Goal: Use online tool/utility: Utilize a website feature to perform a specific function

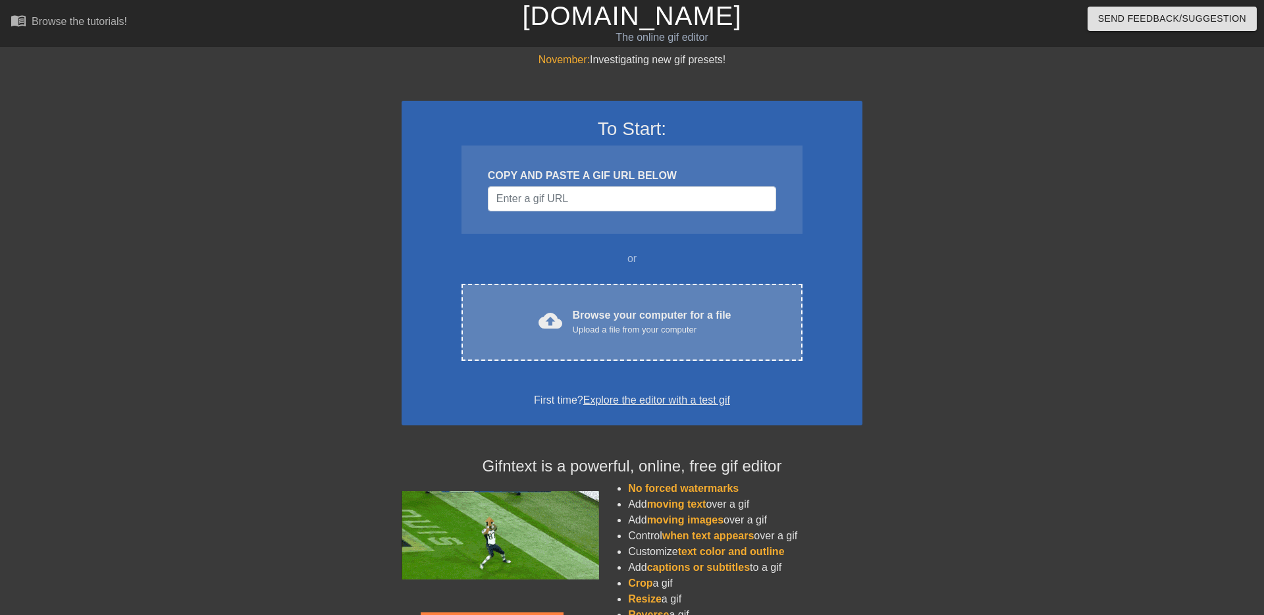
click at [631, 315] on div "Browse your computer for a file Upload a file from your computer" at bounding box center [652, 321] width 159 height 29
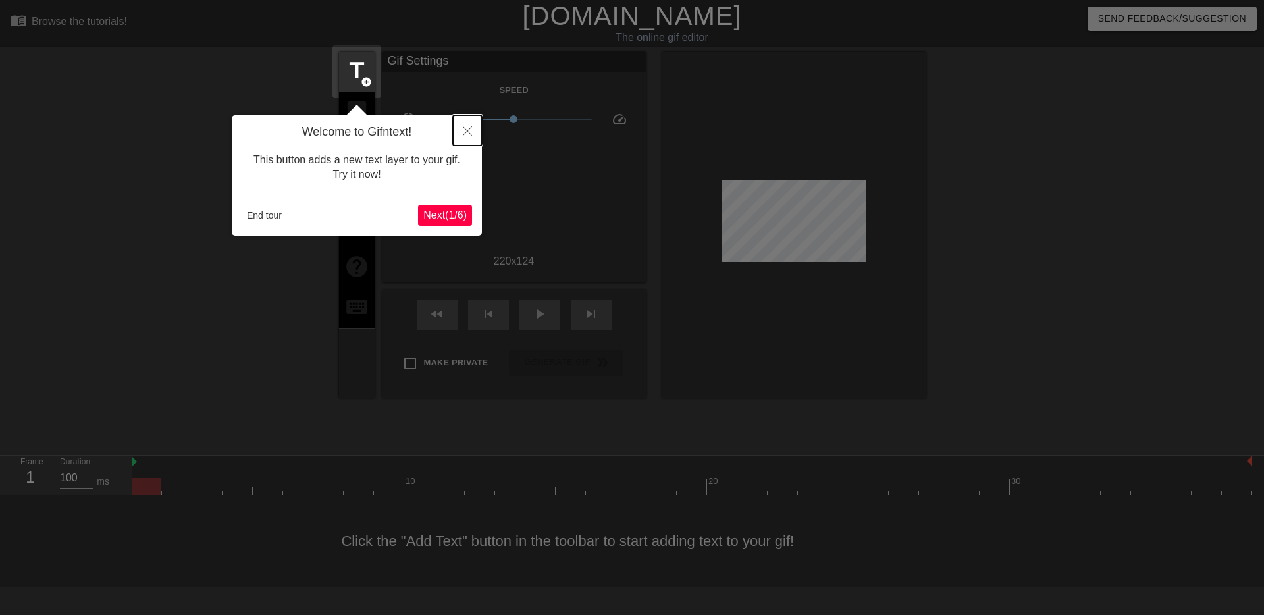
click at [464, 133] on icon "Close" at bounding box center [467, 130] width 9 height 9
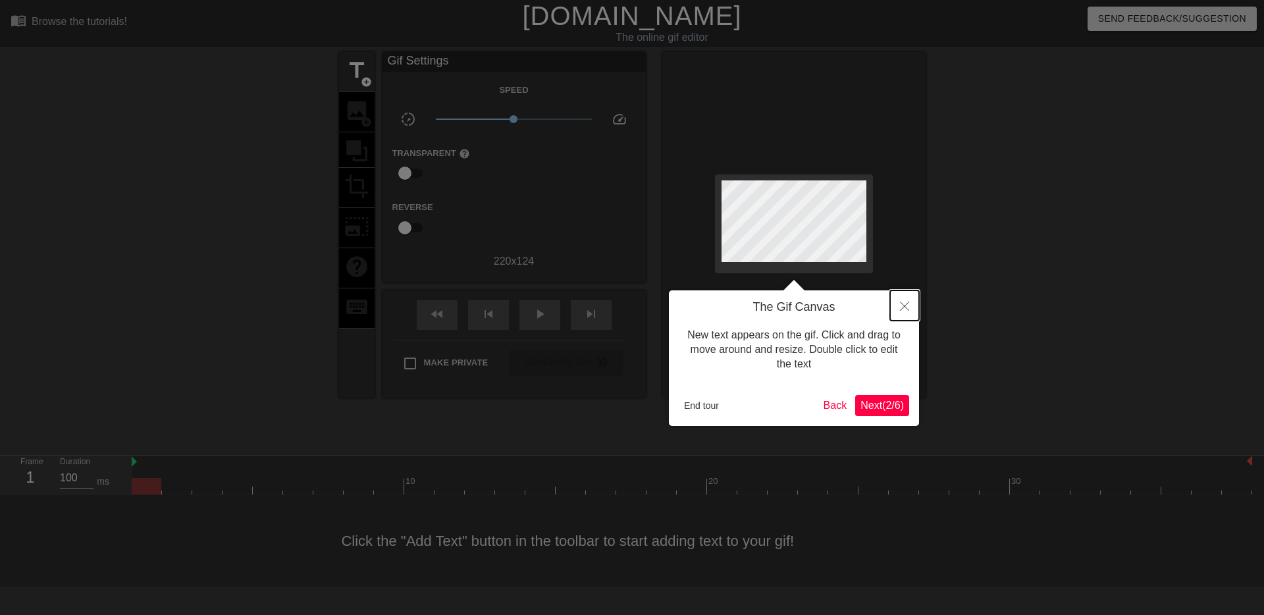
click at [903, 298] on button "Close" at bounding box center [904, 305] width 29 height 30
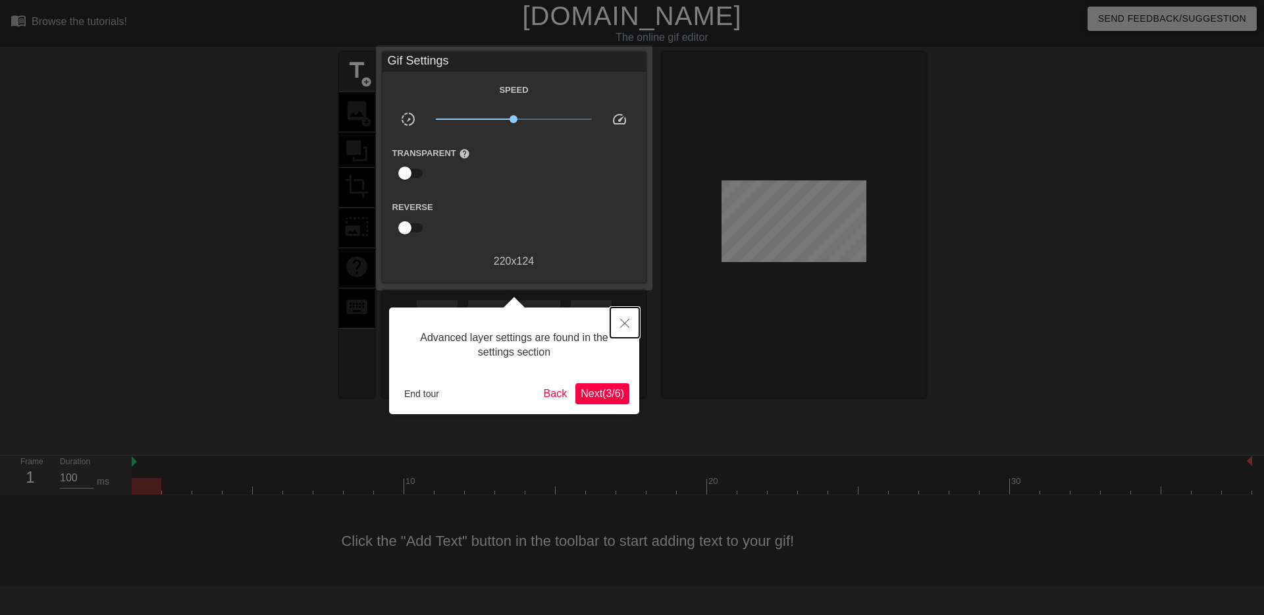
click at [627, 320] on icon "Close" at bounding box center [624, 323] width 9 height 9
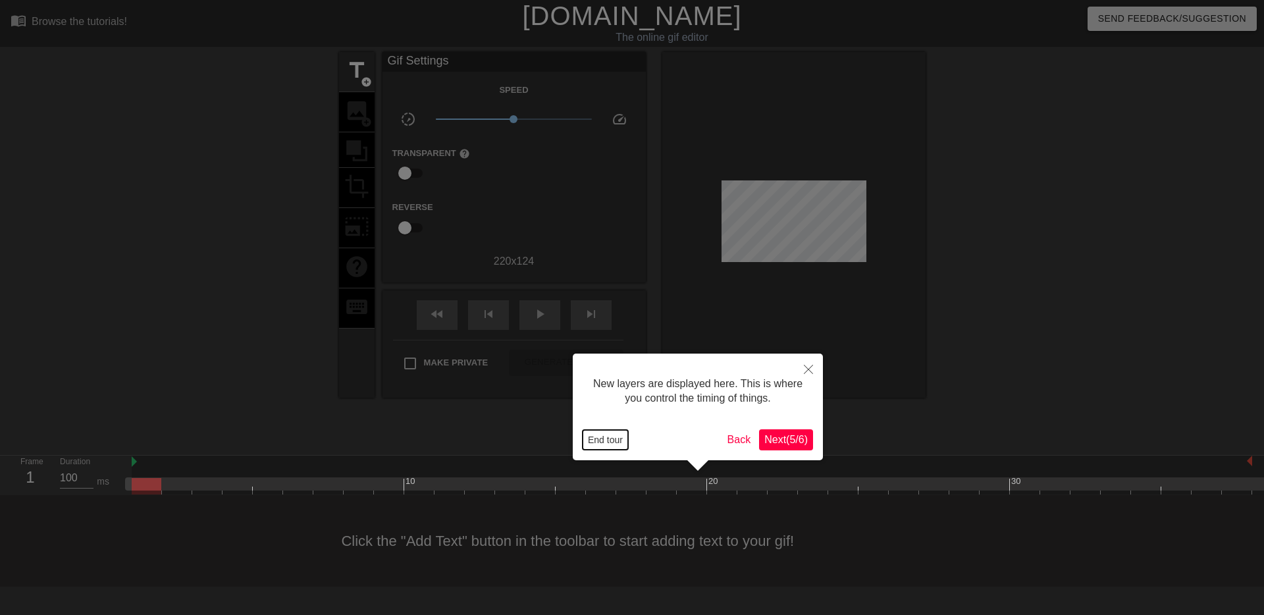
click at [617, 443] on button "End tour" at bounding box center [604, 440] width 45 height 20
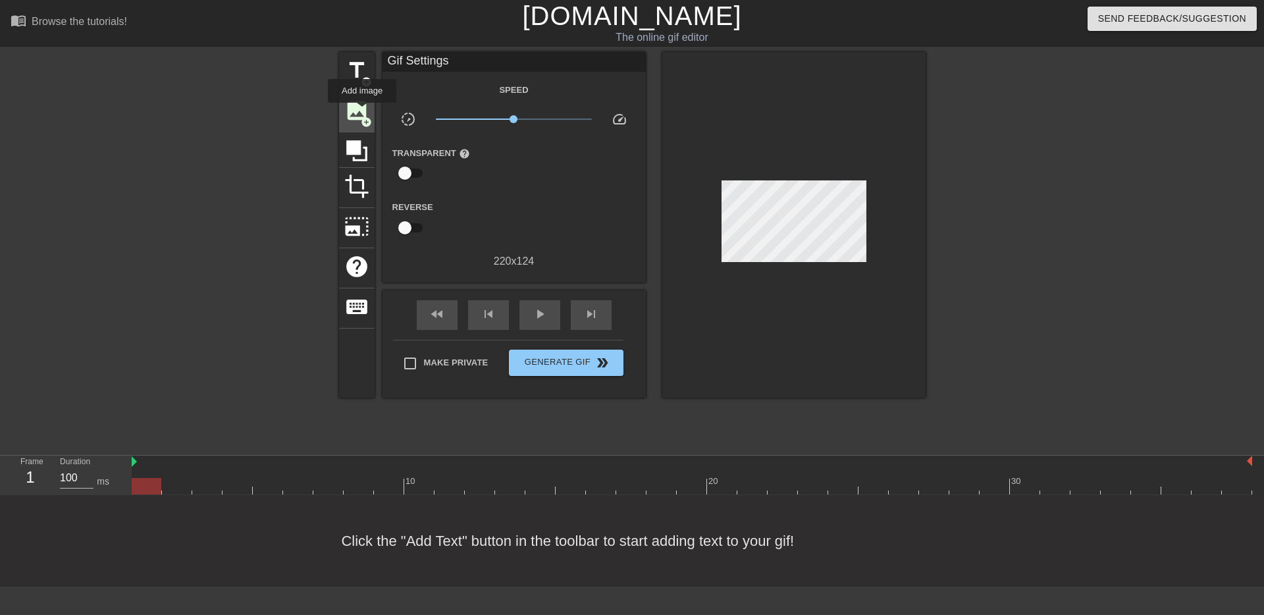
click at [363, 112] on span "image" at bounding box center [356, 110] width 25 height 25
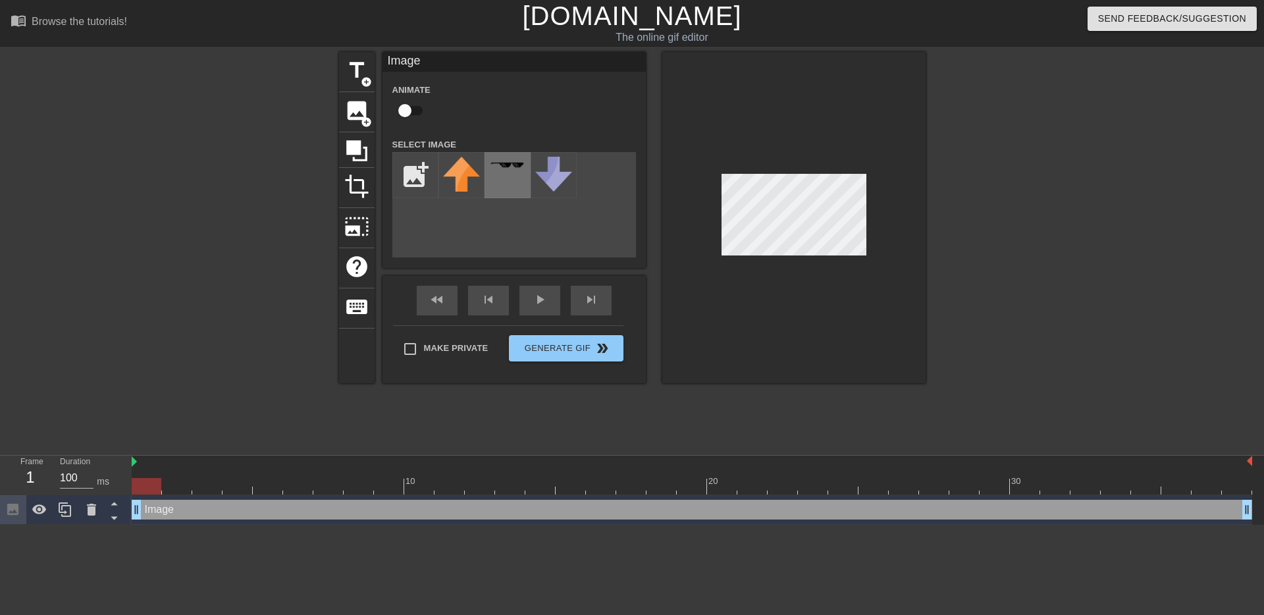
scroll to position [0, 0]
click at [411, 177] on input "file" at bounding box center [415, 175] width 45 height 45
click at [432, 168] on input "file" at bounding box center [415, 175] width 45 height 45
type input "C:\fakepath\d3323a52-b883-40ea-a23c-1ff3e9d82c8e.png"
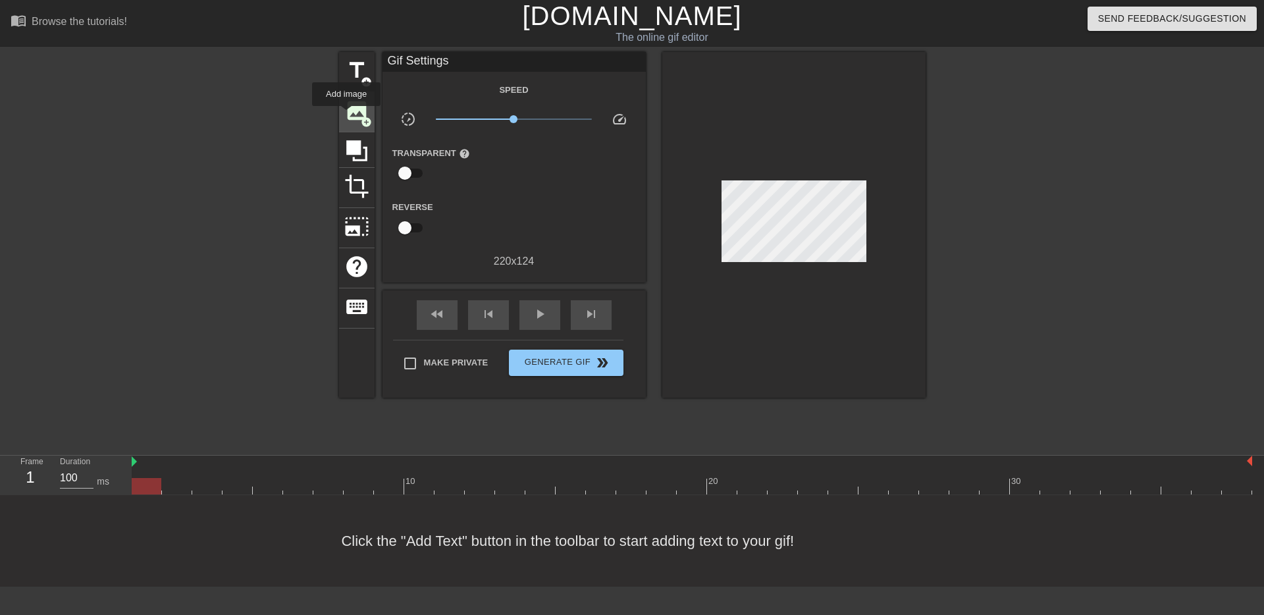
click at [347, 115] on span "image" at bounding box center [356, 110] width 25 height 25
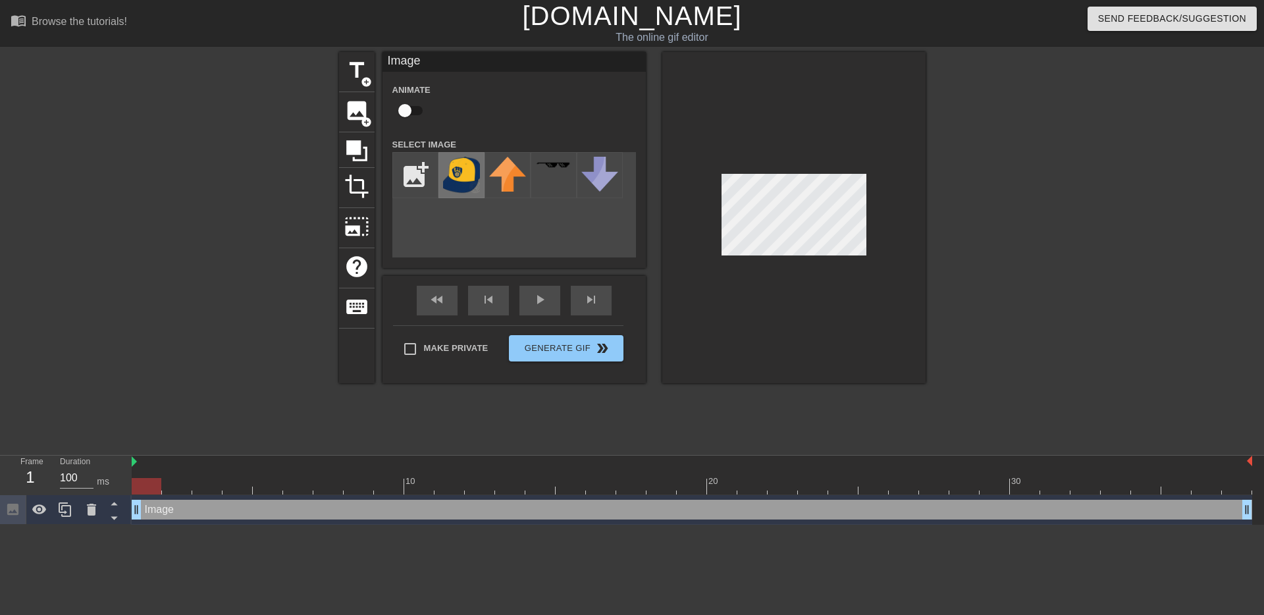
click at [444, 182] on img at bounding box center [461, 175] width 37 height 37
click at [760, 297] on div at bounding box center [793, 217] width 263 height 331
click at [795, 259] on div at bounding box center [793, 217] width 263 height 331
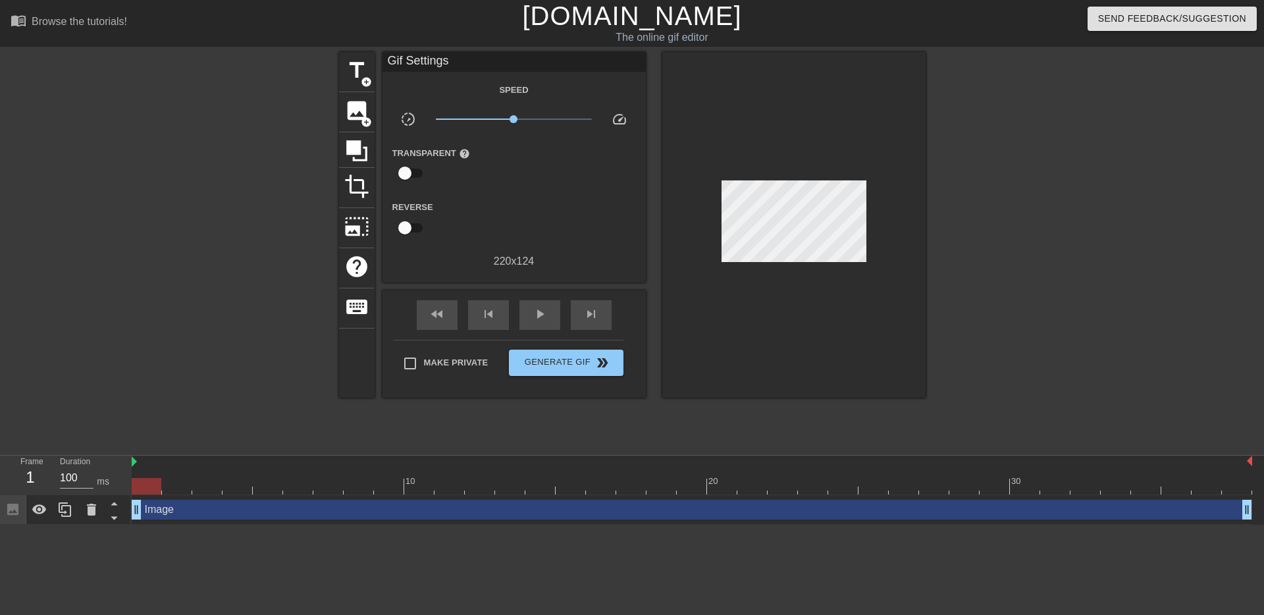
click at [918, 214] on div at bounding box center [793, 225] width 263 height 346
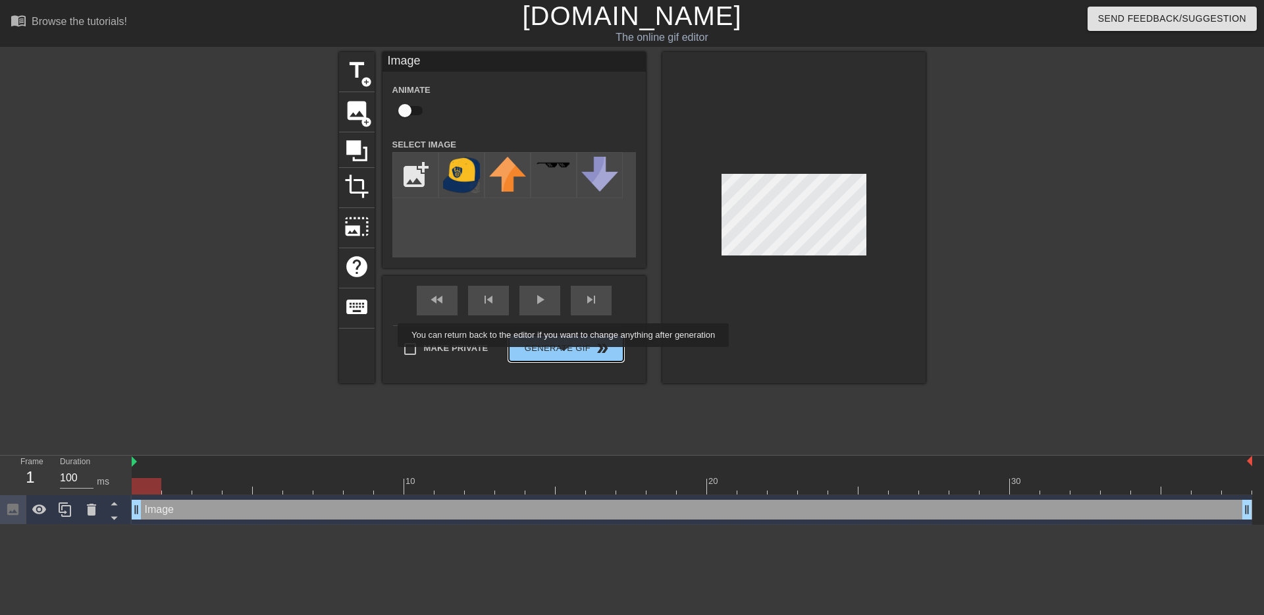
click at [571, 356] on button "Generate Gif double_arrow" at bounding box center [566, 348] width 114 height 26
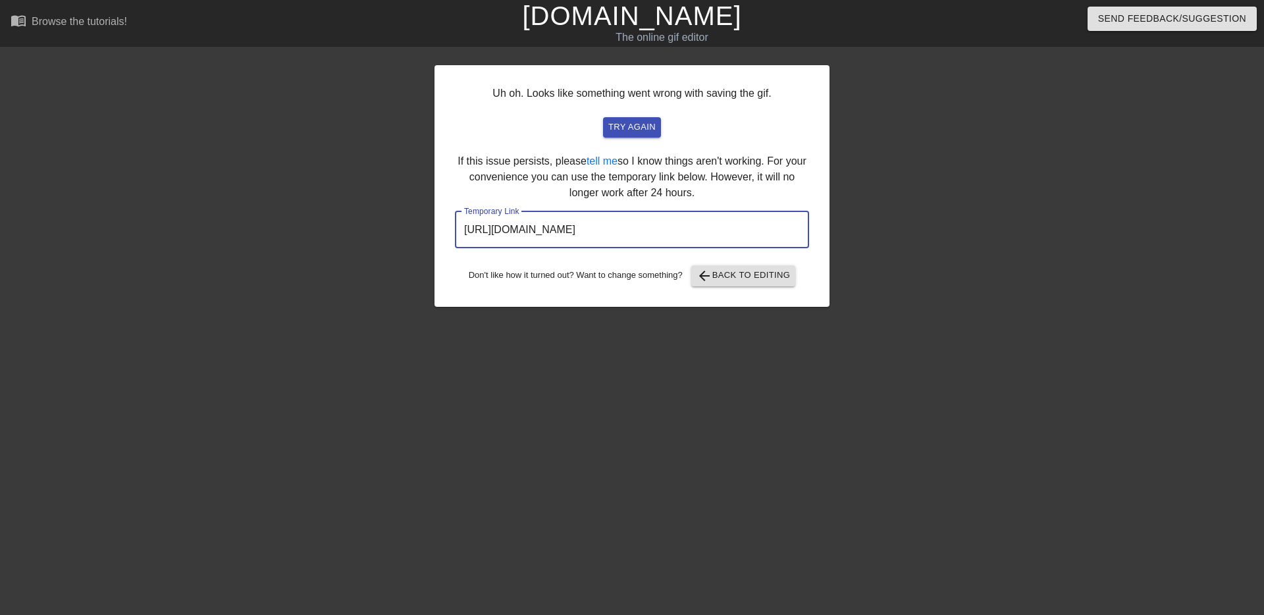
click at [658, 229] on input "[URL][DOMAIN_NAME]" at bounding box center [632, 229] width 354 height 37
